Goal: Information Seeking & Learning: Learn about a topic

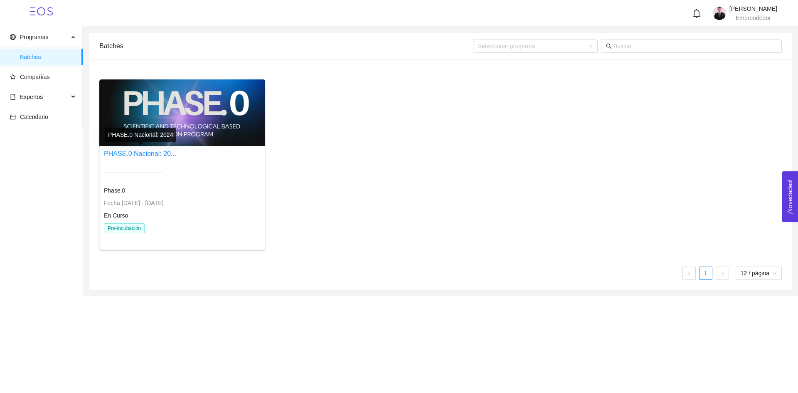
click at [154, 137] on div "PHASE.0 Nacional: 2024" at bounding box center [140, 135] width 71 height 14
click at [43, 81] on span "Compañías" at bounding box center [43, 77] width 66 height 17
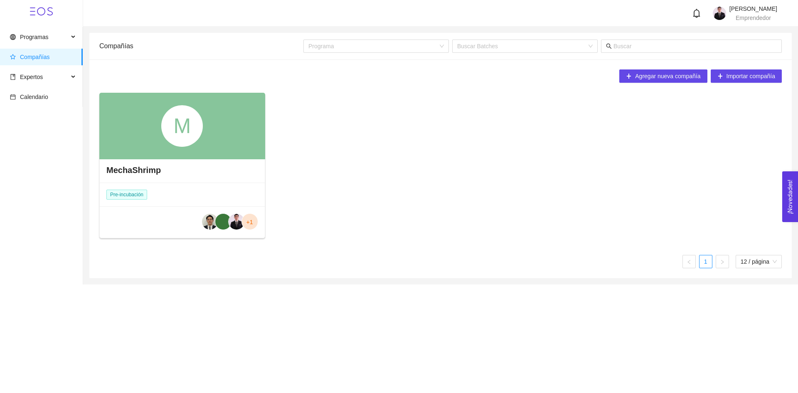
click at [155, 135] on div "M" at bounding box center [182, 126] width 166 height 66
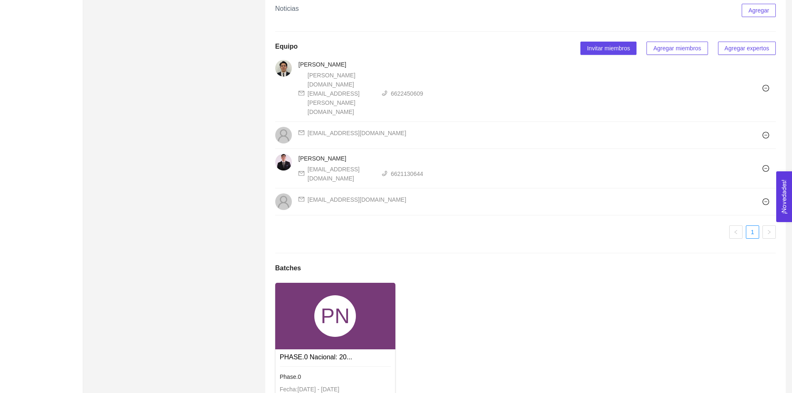
scroll to position [543, 0]
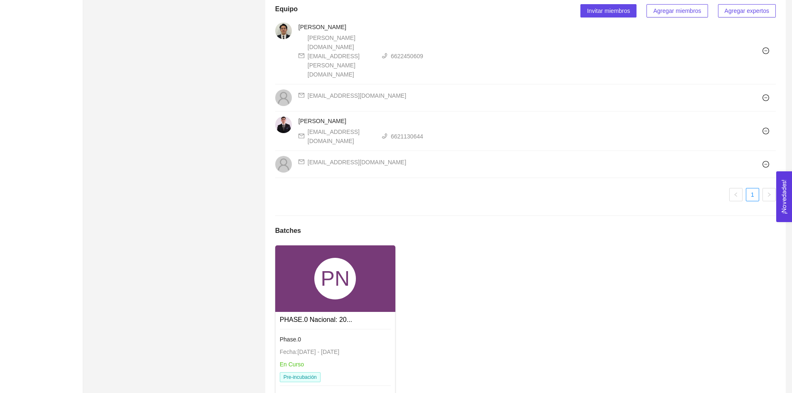
click at [337, 258] on div "PN" at bounding box center [335, 279] width 42 height 42
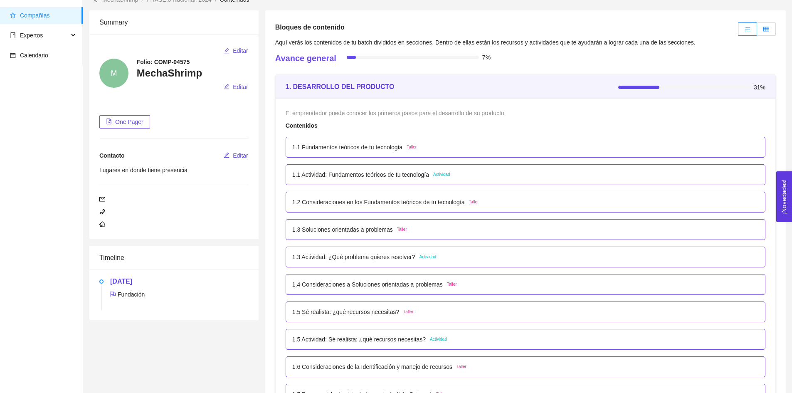
click at [772, 30] on label at bounding box center [766, 28] width 19 height 13
click at [757, 31] on input "radio" at bounding box center [757, 31] width 0 height 0
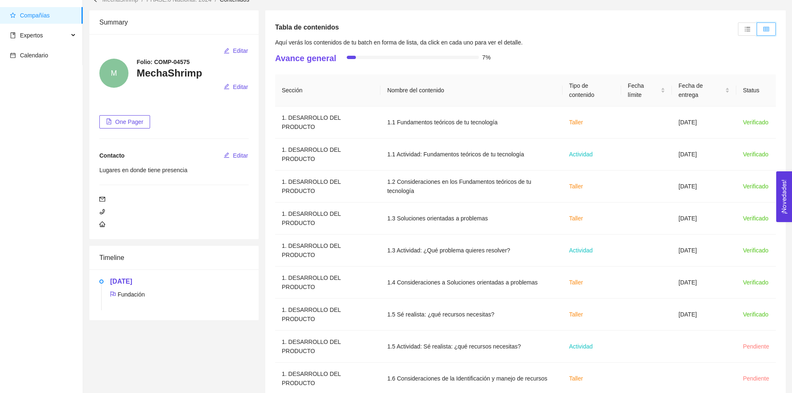
scroll to position [17, 0]
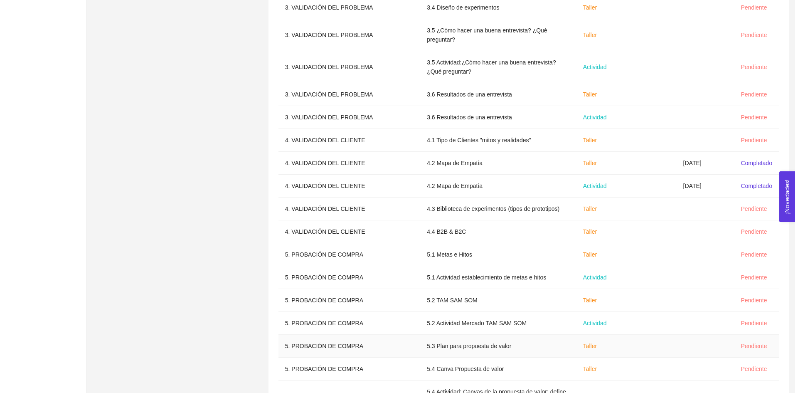
scroll to position [973, 0]
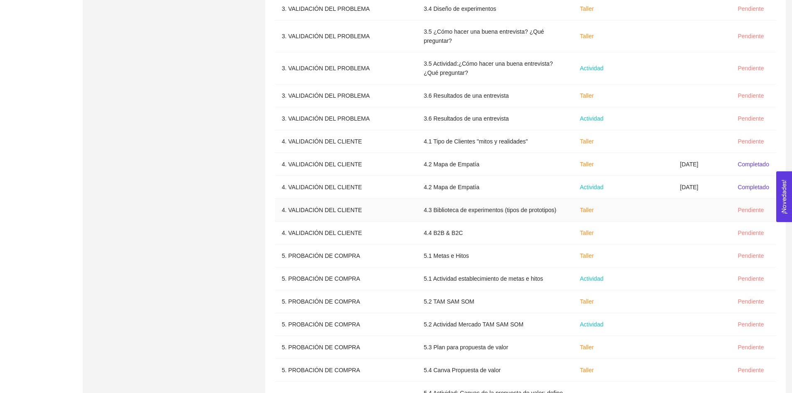
click at [305, 199] on td "4. VALIDACIÓN DEL CLIENTE" at bounding box center [346, 210] width 142 height 23
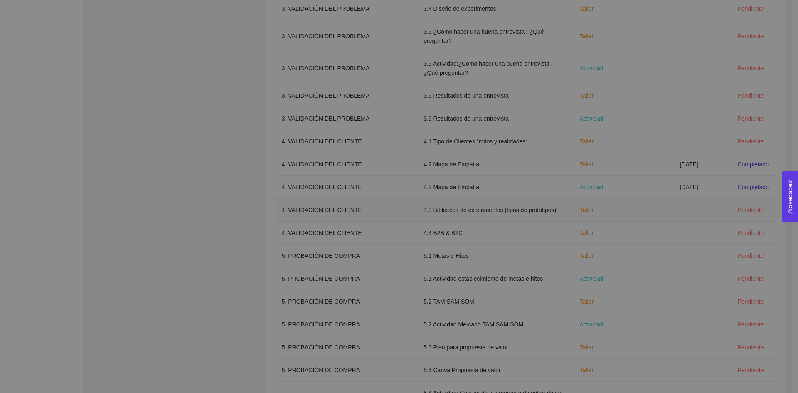
click at [305, 181] on ul at bounding box center [399, 206] width 330 height 100
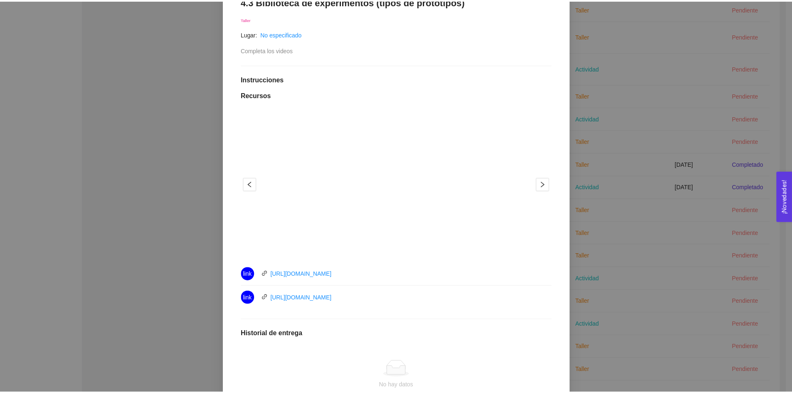
scroll to position [166, 0]
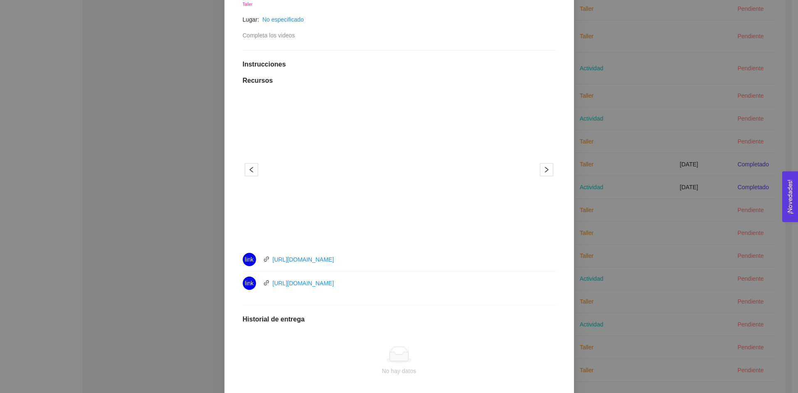
click at [642, 265] on div "4. VALIDACIÓN DEL CLIENTE El emprendedor conoce el problema y conoce al cliente…" at bounding box center [399, 196] width 798 height 393
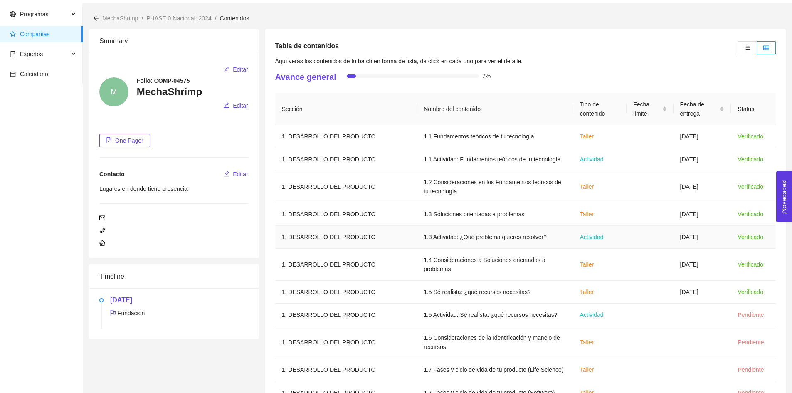
scroll to position [0, 0]
